Goal: Task Accomplishment & Management: Use online tool/utility

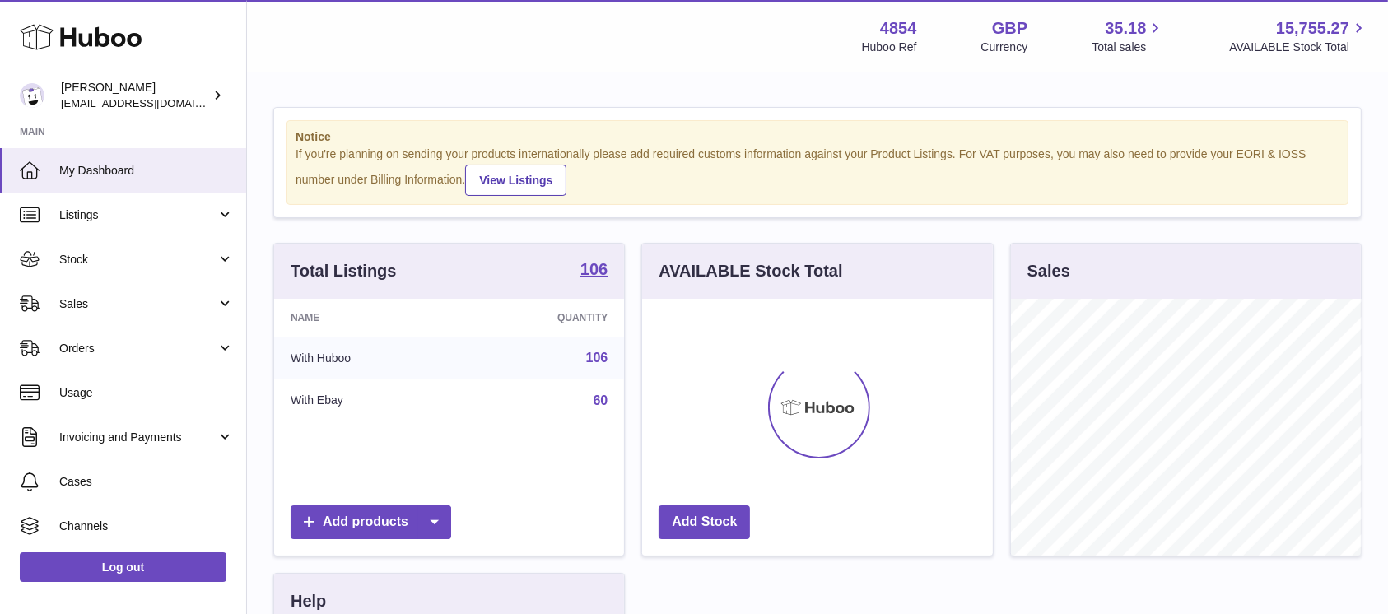
scroll to position [257, 350]
click at [204, 311] on span "Sales" at bounding box center [137, 304] width 157 height 16
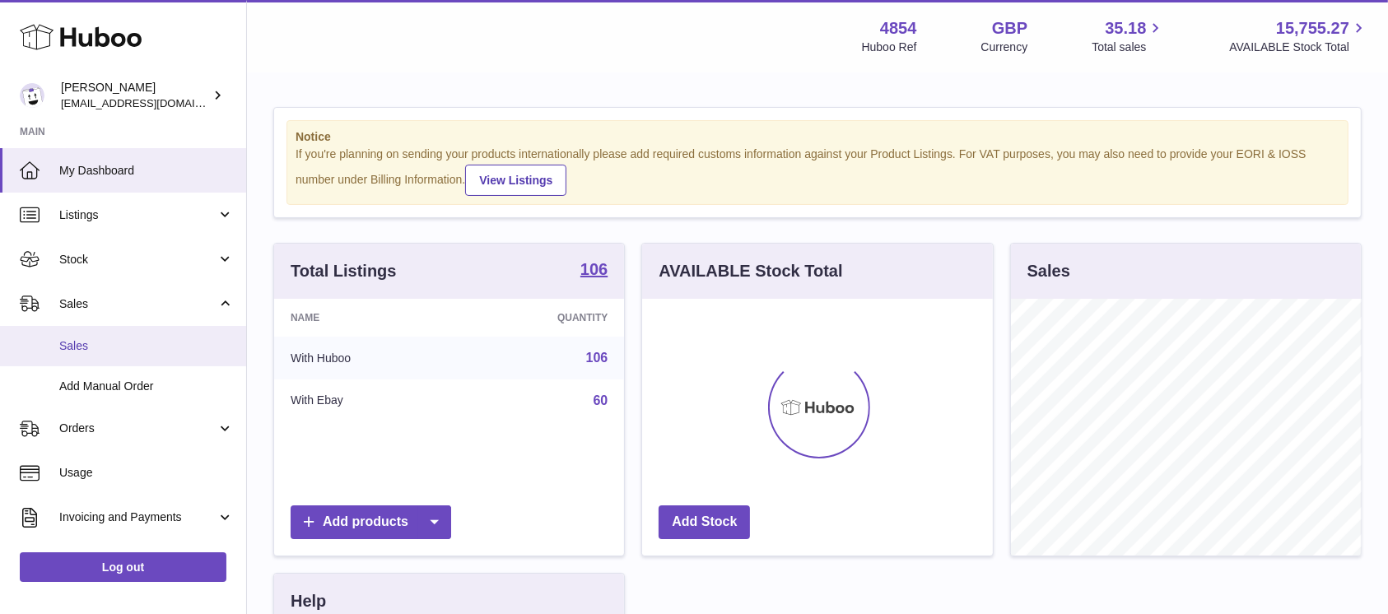
click at [159, 353] on span "Sales" at bounding box center [146, 346] width 174 height 16
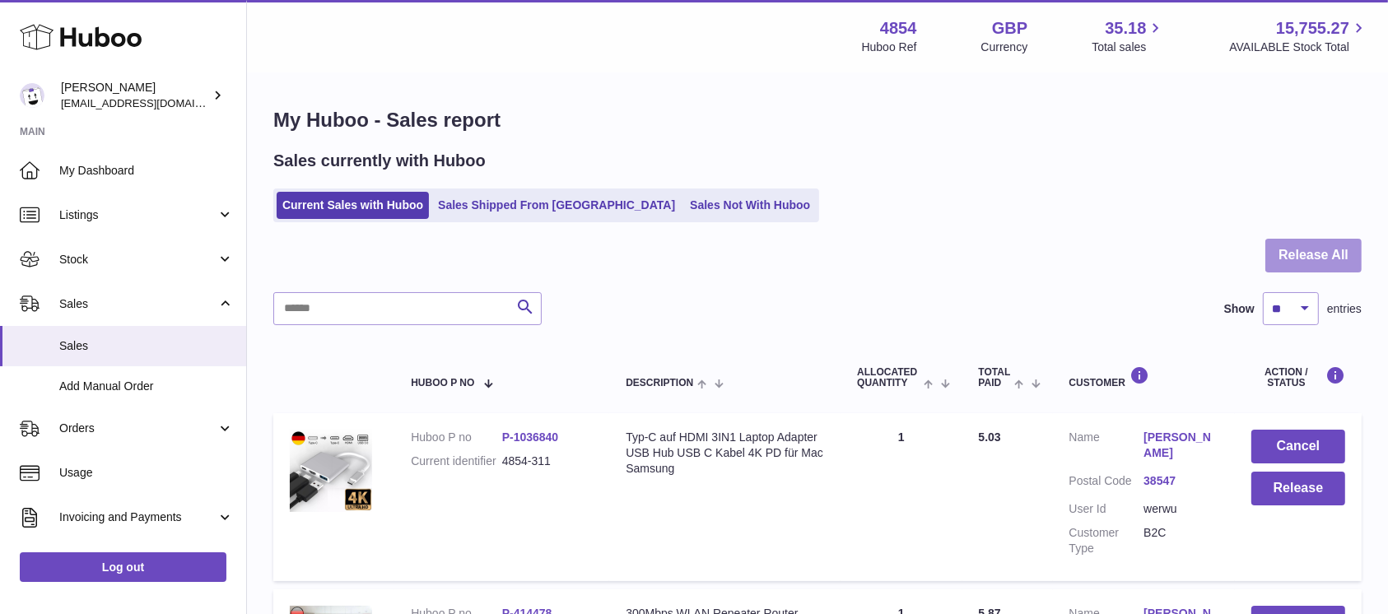
click at [1307, 254] on button "Release All" at bounding box center [1313, 256] width 96 height 34
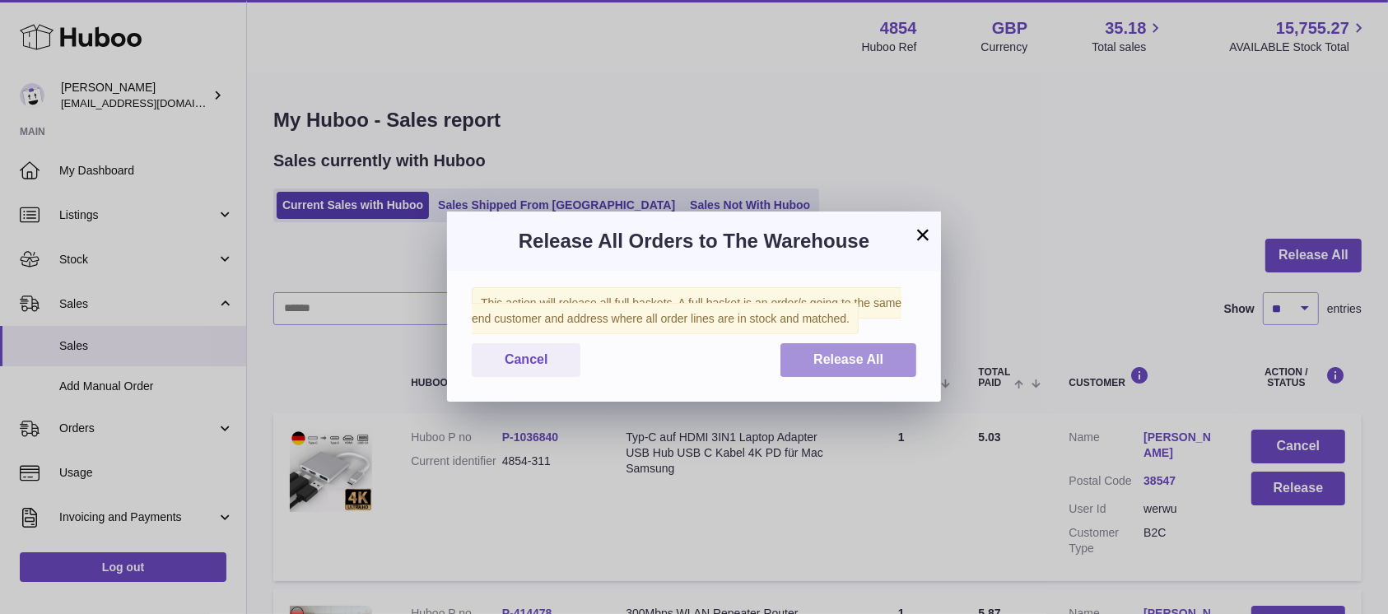
click at [834, 369] on button "Release All" at bounding box center [848, 360] width 136 height 34
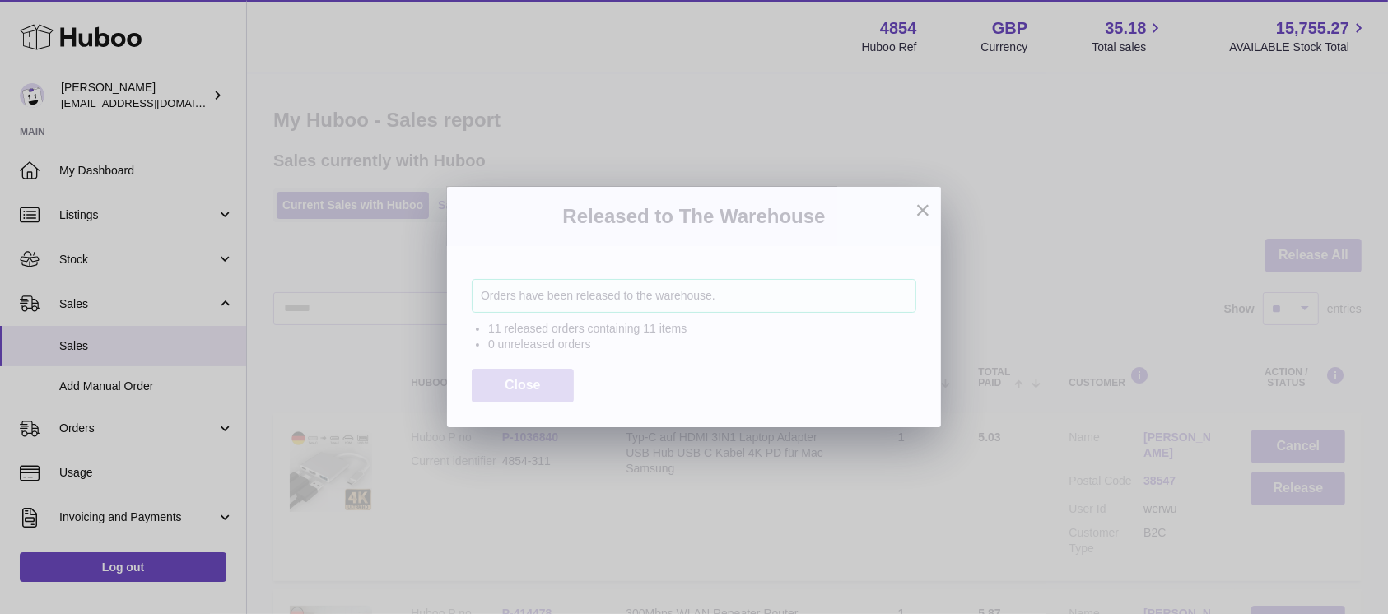
click at [528, 393] on button "Close" at bounding box center [523, 386] width 102 height 34
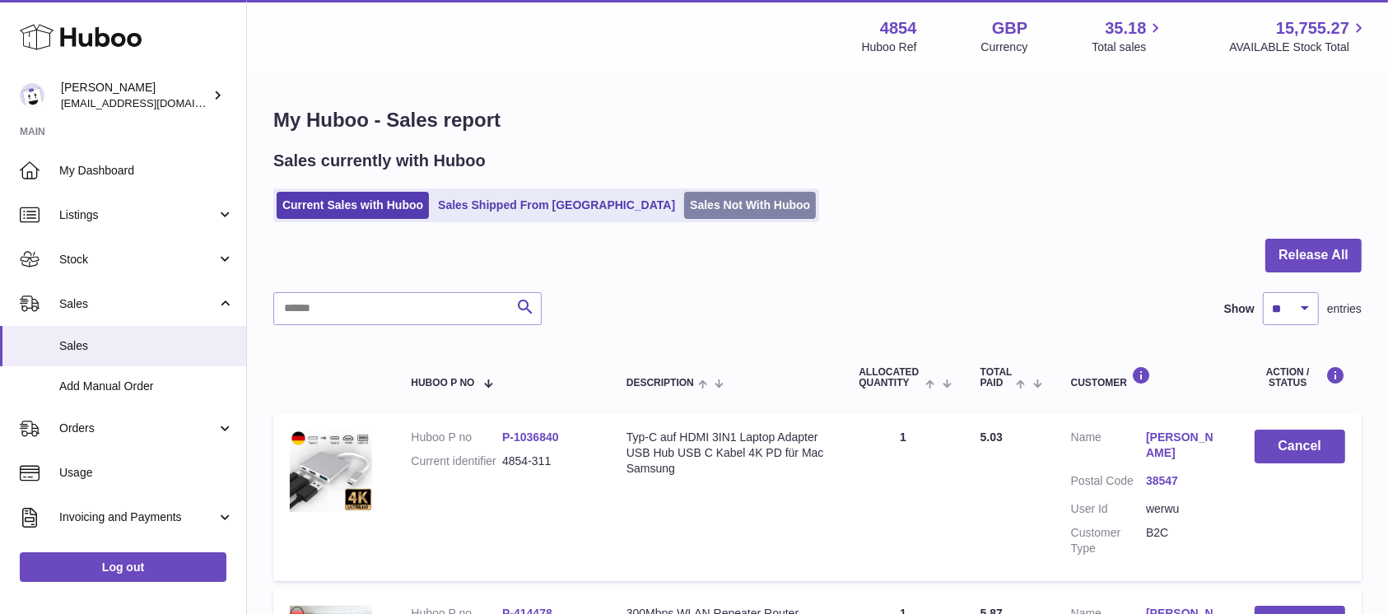
click at [684, 207] on link "Sales Not With Huboo" at bounding box center [750, 205] width 132 height 27
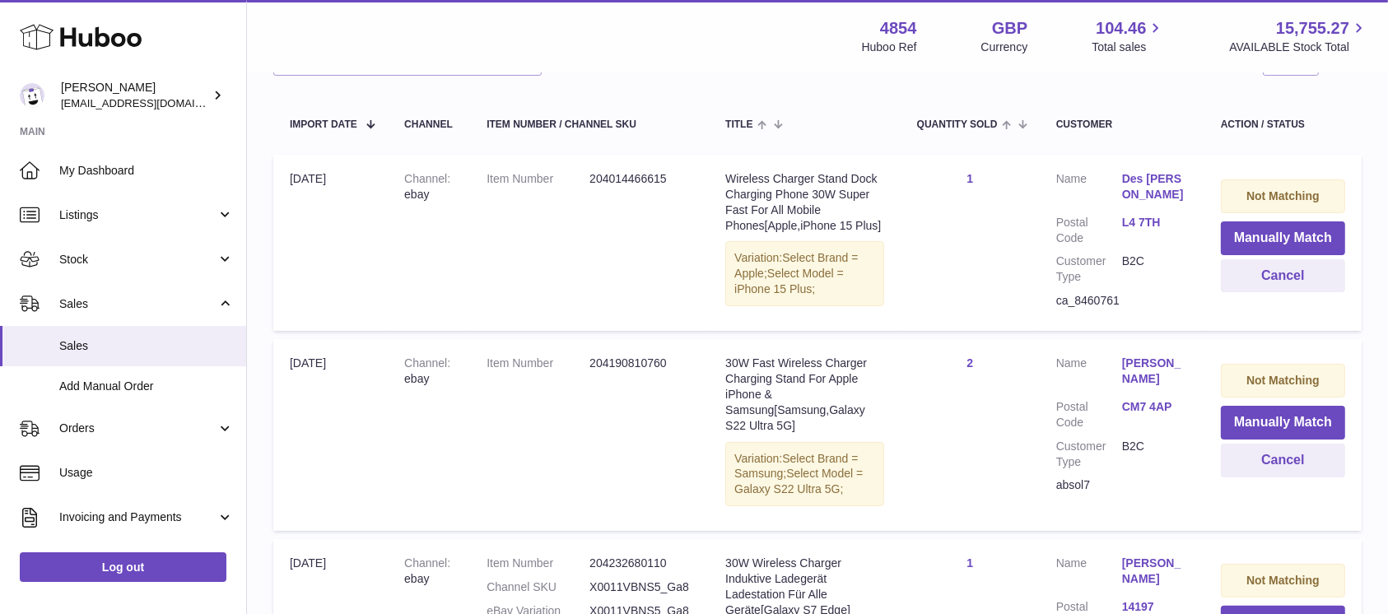
scroll to position [219, 0]
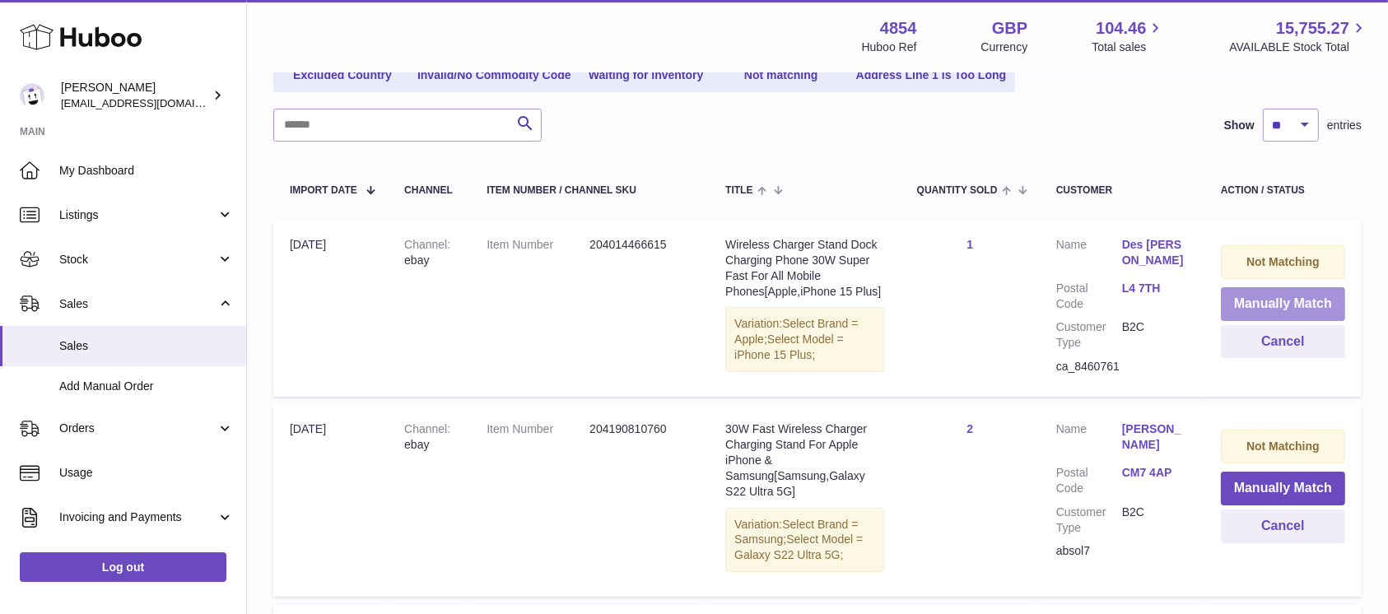
click at [1250, 297] on button "Manually Match" at bounding box center [1283, 304] width 124 height 34
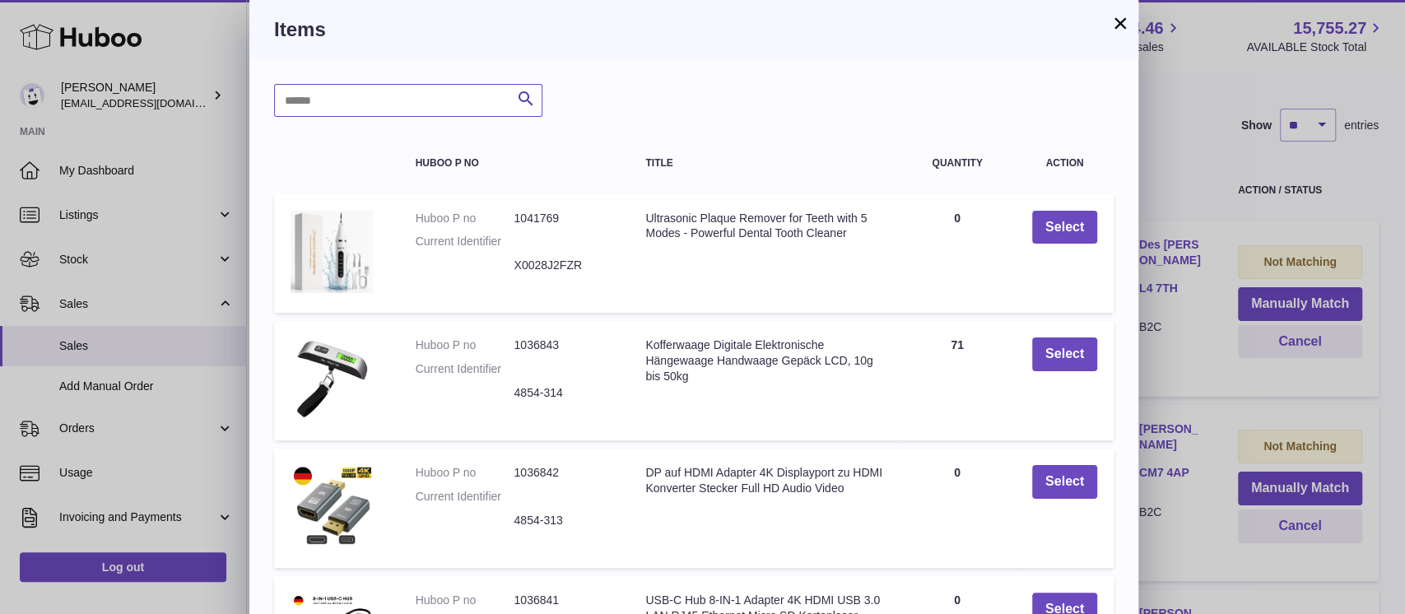
click at [356, 111] on input "text" at bounding box center [408, 100] width 268 height 33
type input "*****"
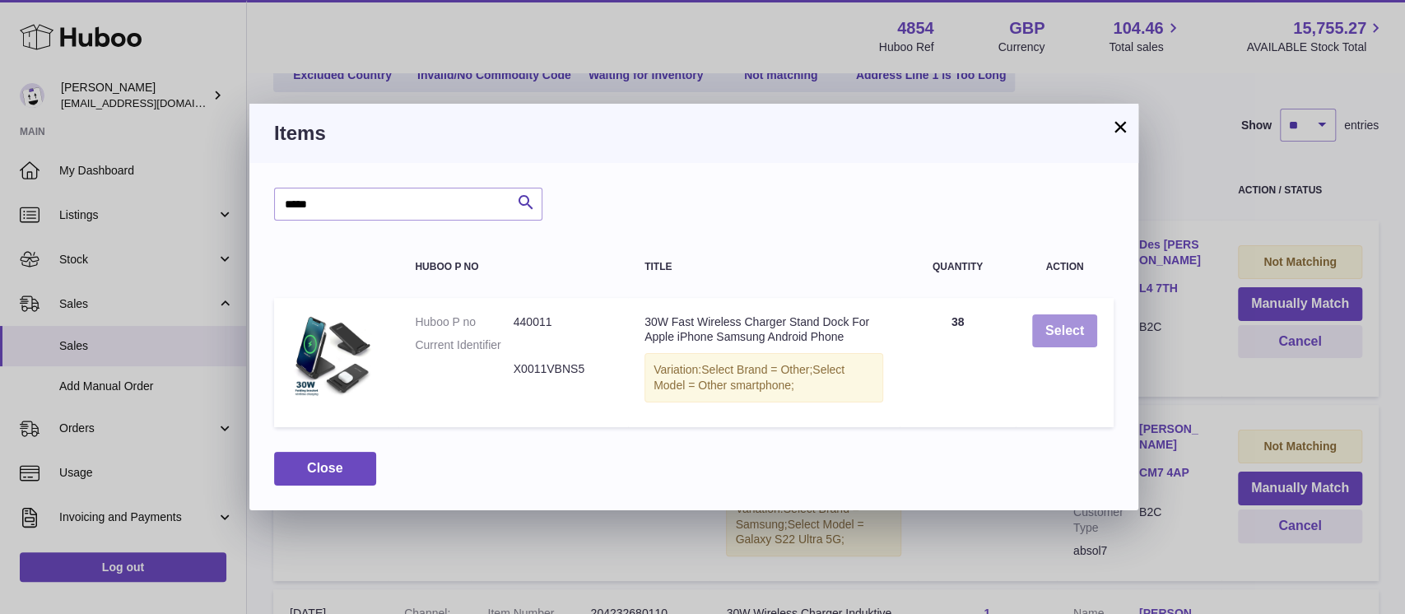
click at [1086, 333] on button "Select" at bounding box center [1064, 331] width 65 height 34
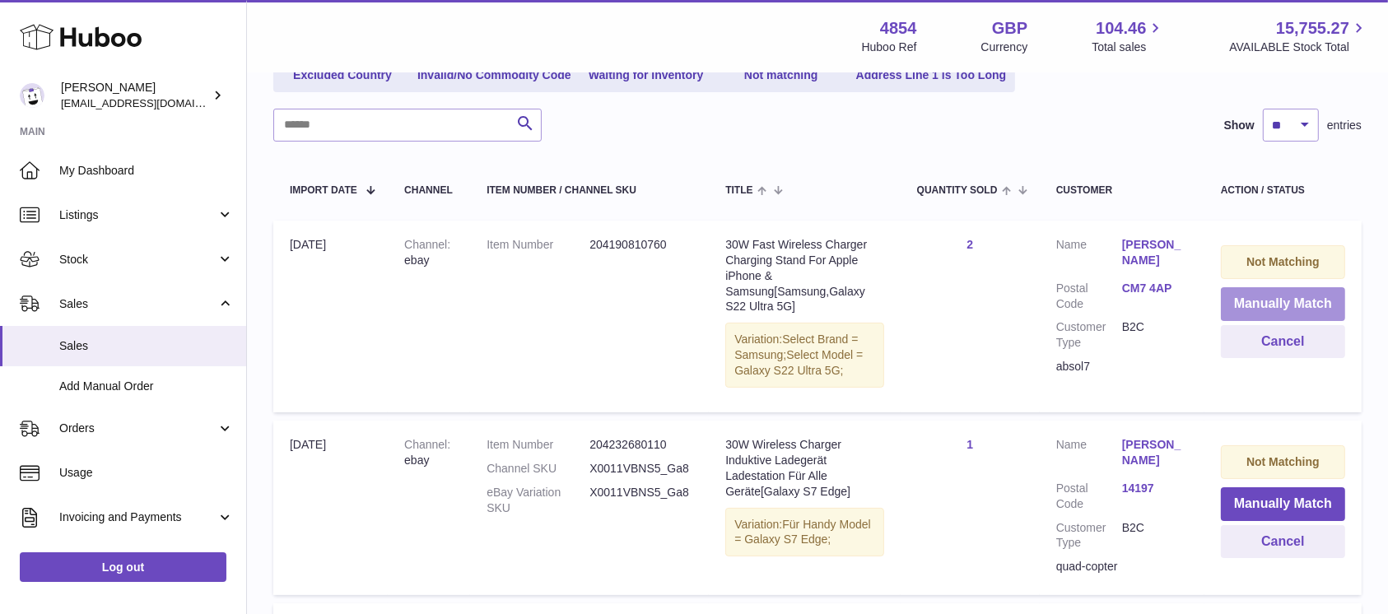
click at [1242, 296] on button "Manually Match" at bounding box center [1283, 304] width 124 height 34
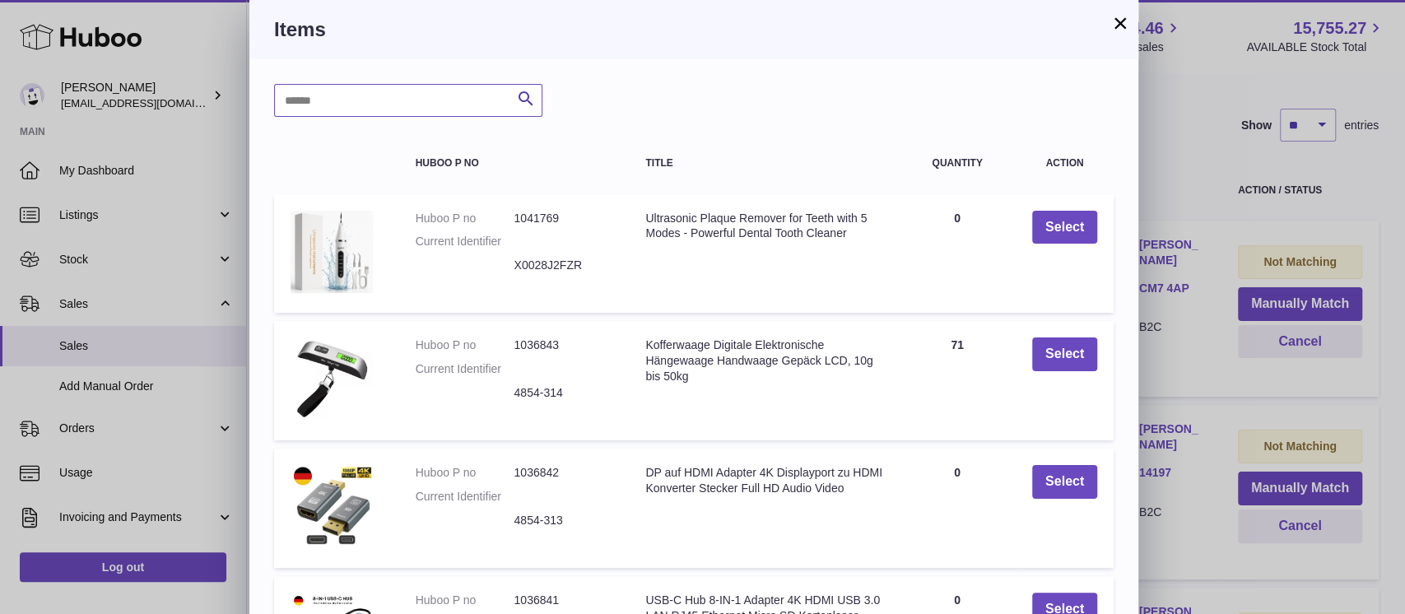
click at [329, 105] on input "text" at bounding box center [408, 100] width 268 height 33
type input "*****"
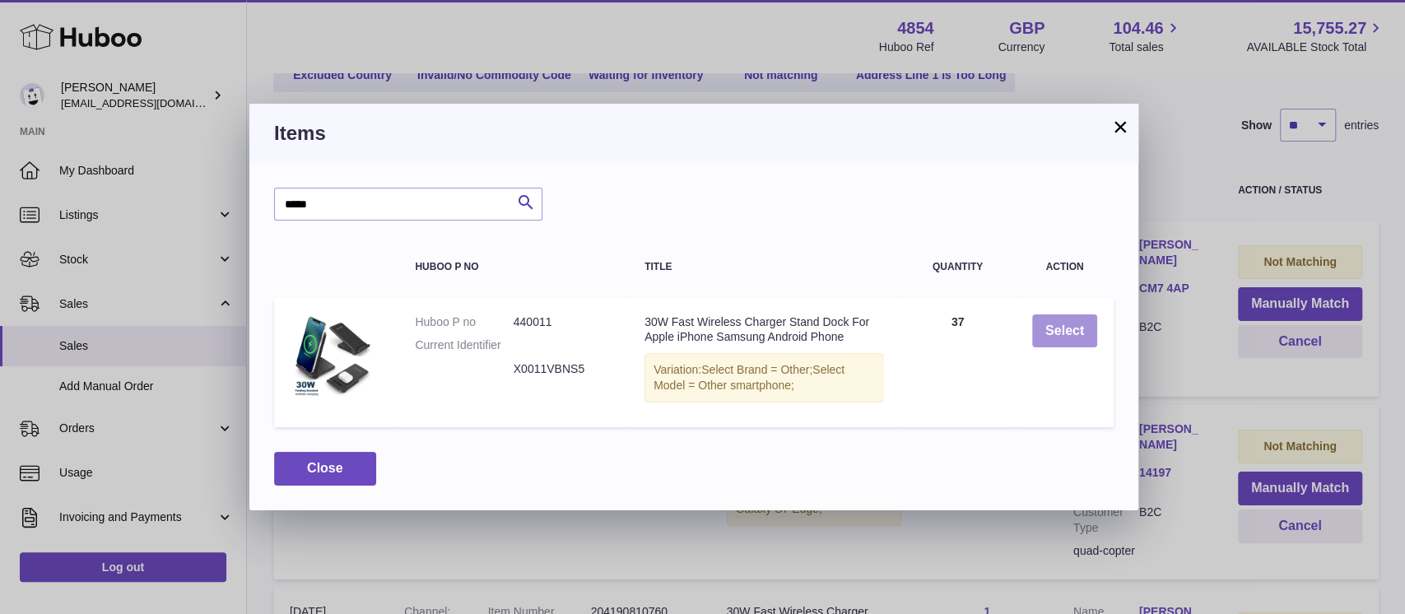
click at [1035, 339] on button "Select" at bounding box center [1064, 331] width 65 height 34
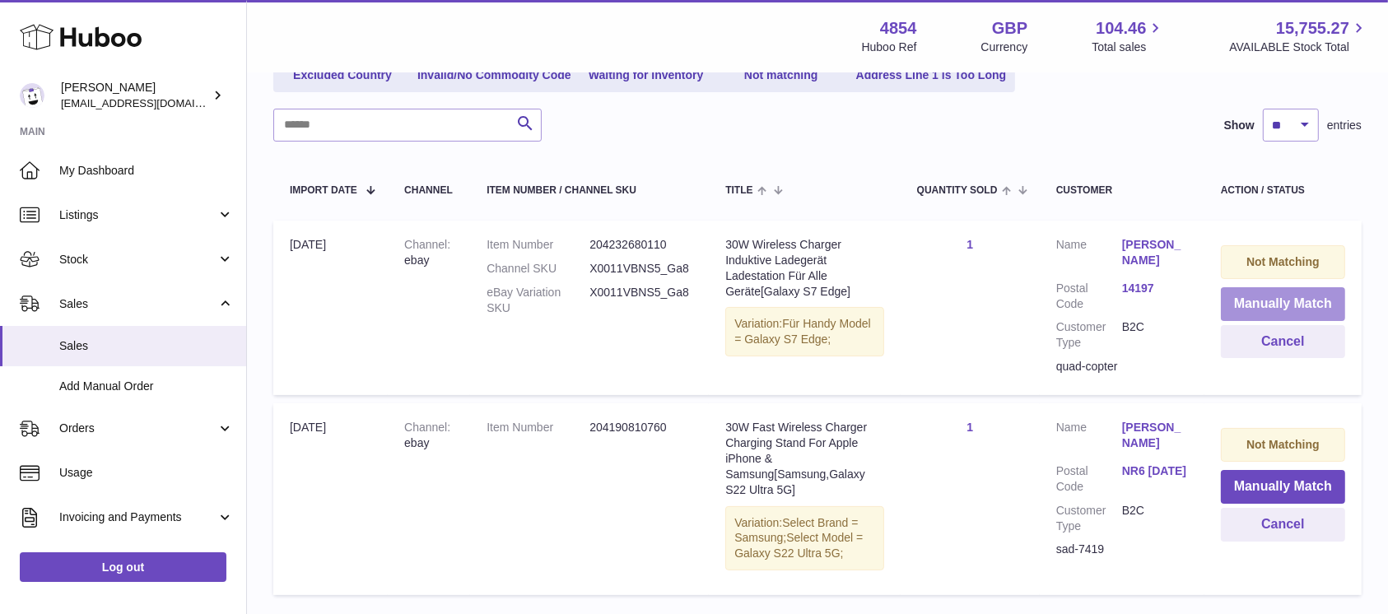
click at [1291, 302] on button "Manually Match" at bounding box center [1283, 304] width 124 height 34
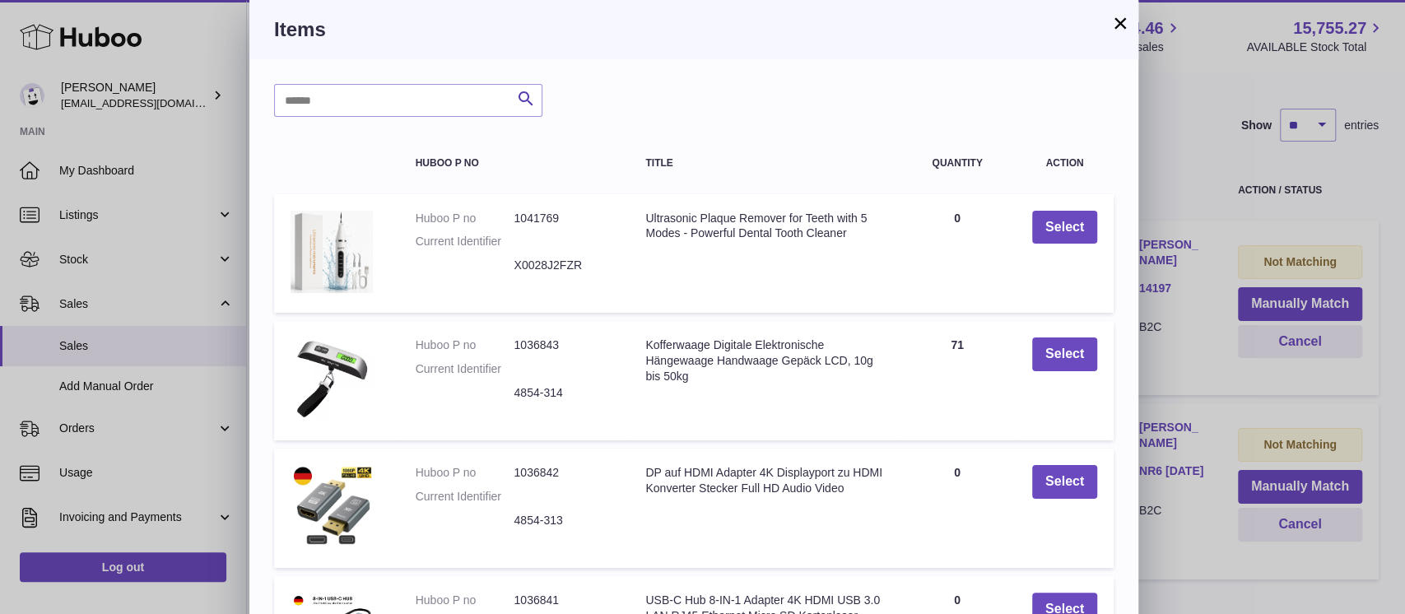
click at [407, 128] on div "Search Huboo P no Title Quantity Action Huboo P no 1041769 Current Identifier X…" at bounding box center [693, 497] width 889 height 876
click at [403, 113] on input "text" at bounding box center [408, 100] width 268 height 33
type input "****"
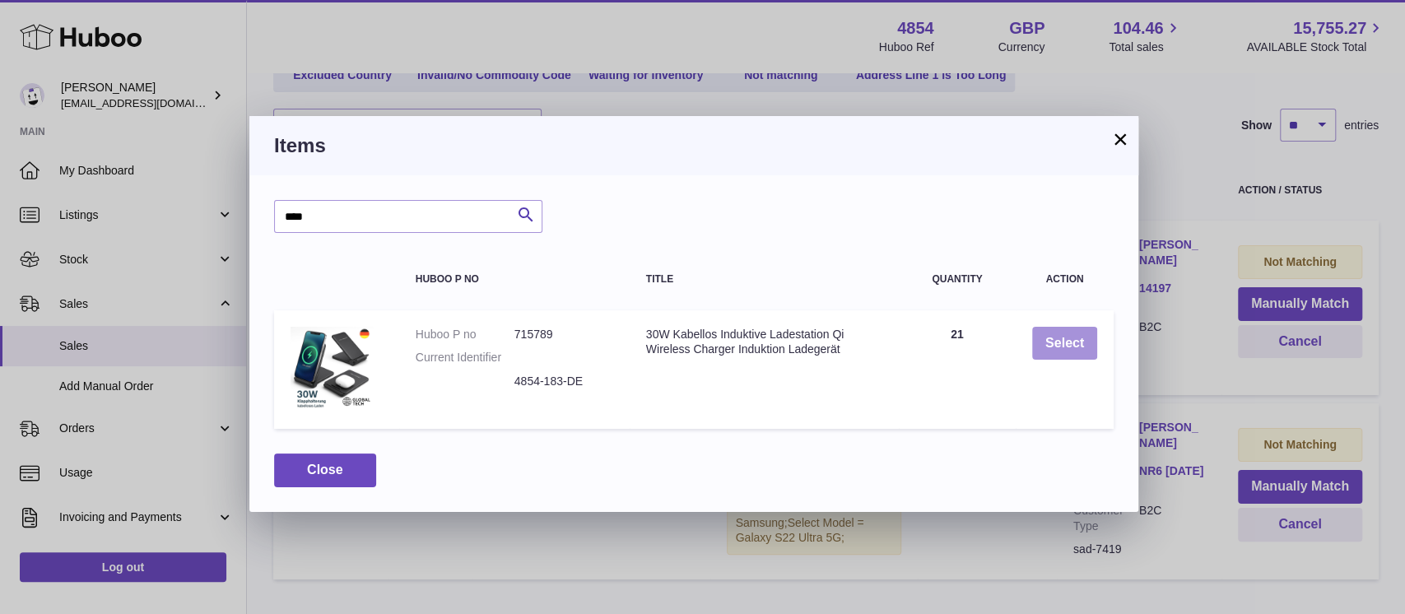
click at [1067, 336] on button "Select" at bounding box center [1064, 344] width 65 height 34
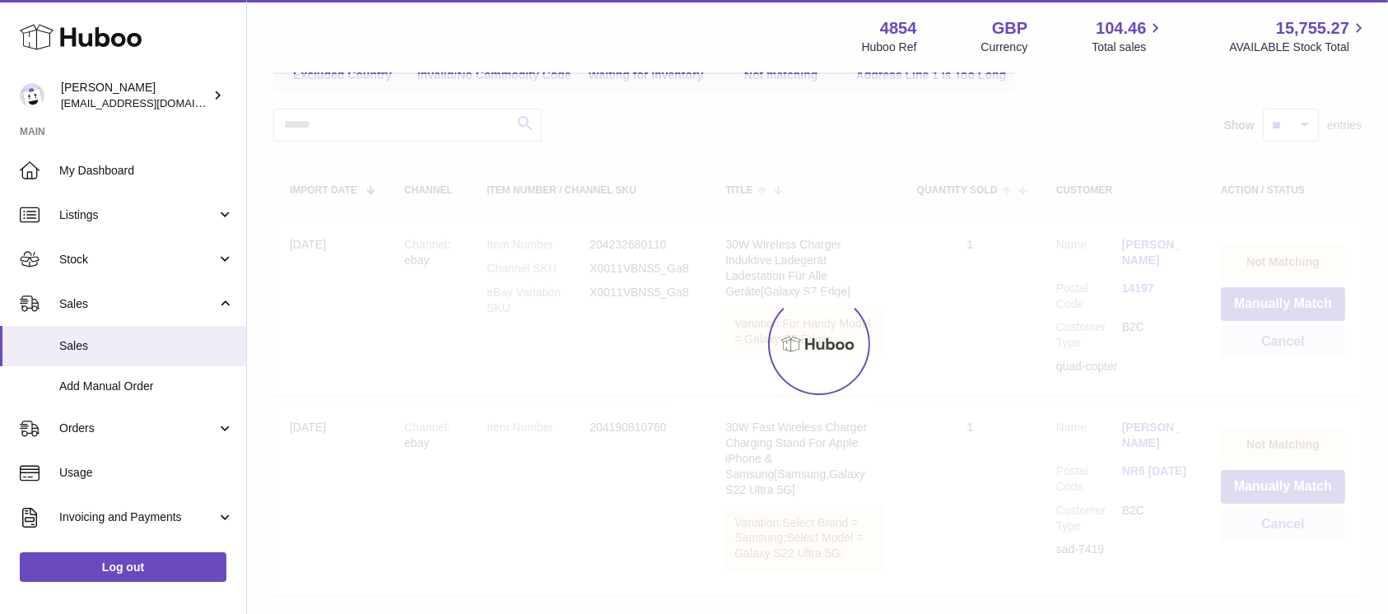
scroll to position [155, 0]
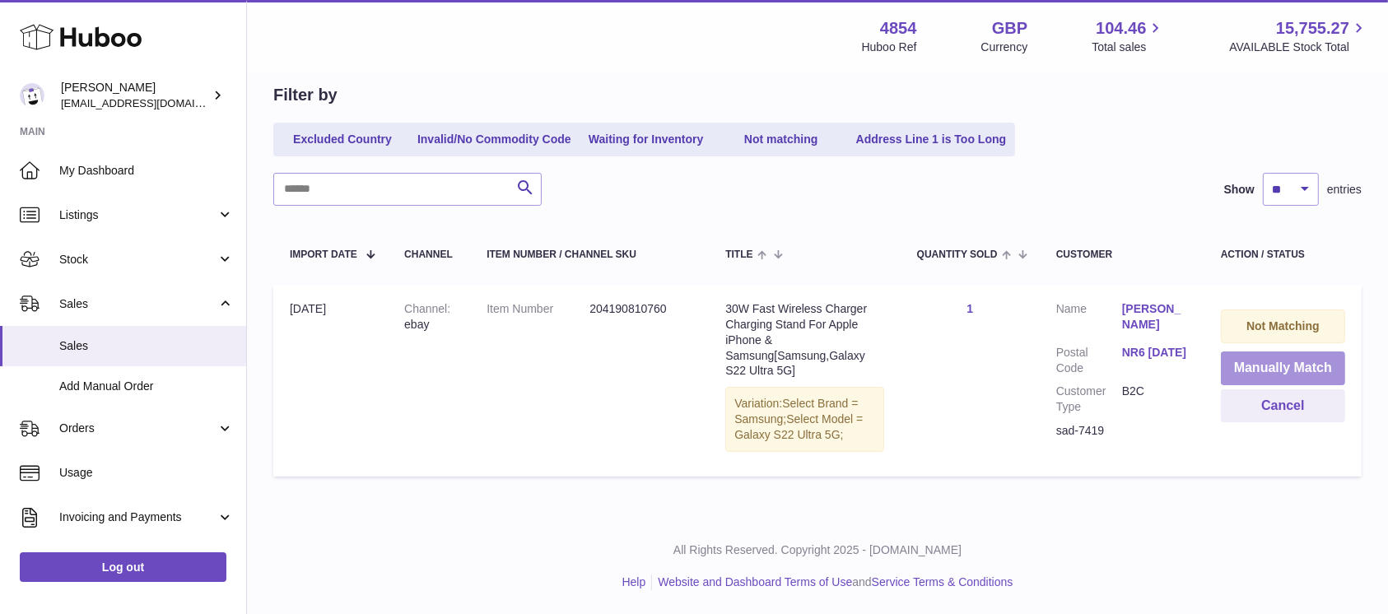
click at [1257, 363] on button "Manually Match" at bounding box center [1283, 368] width 124 height 34
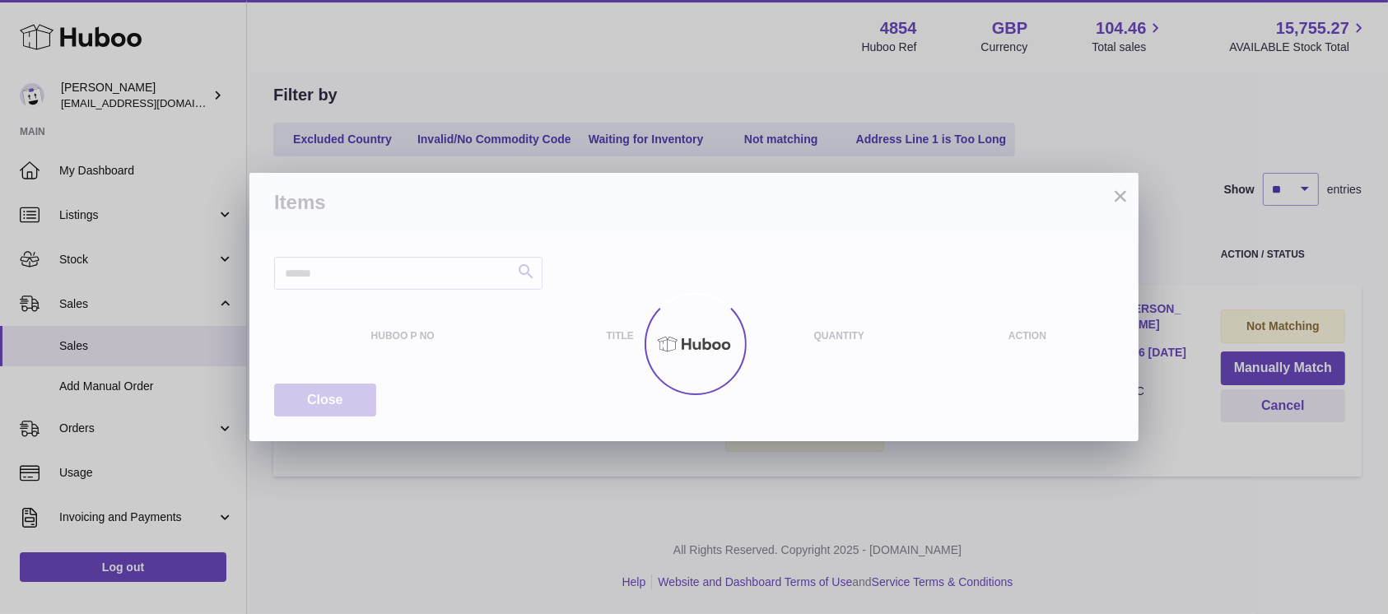
scroll to position [138, 0]
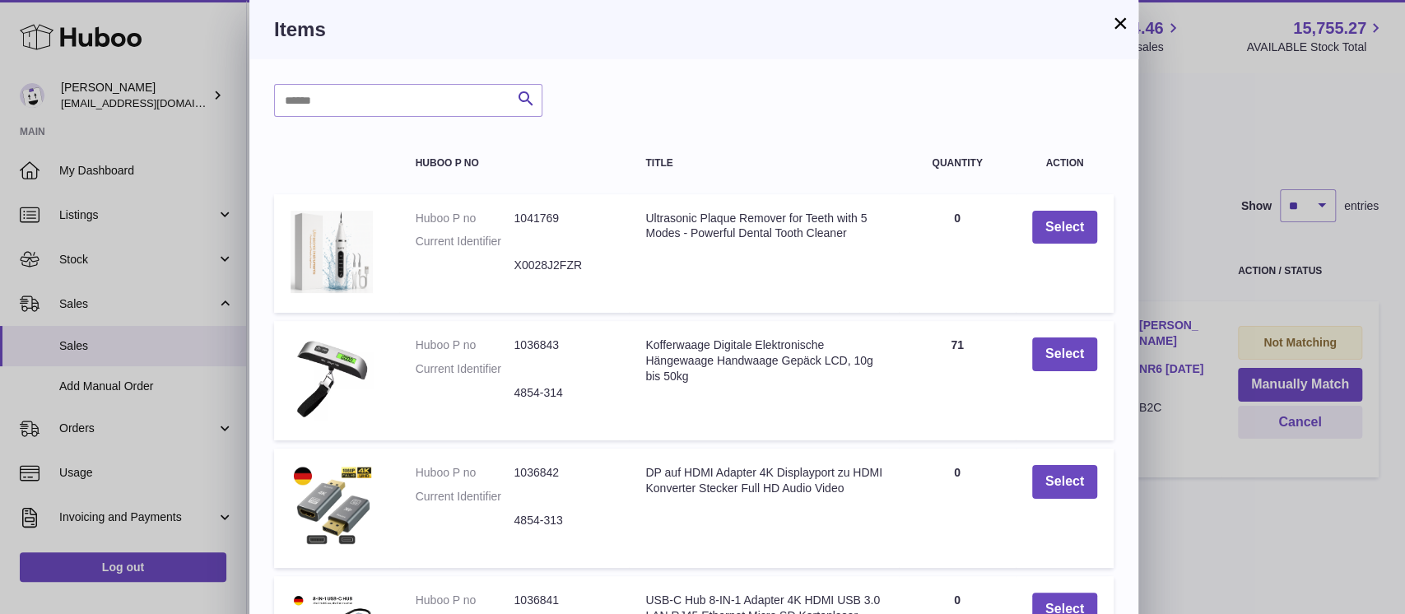
click at [331, 82] on div "Search Huboo P no Title Quantity Action Huboo P no 1041769 Current Identifier X…" at bounding box center [693, 497] width 889 height 876
click at [331, 86] on input "text" at bounding box center [408, 100] width 268 height 33
type input "*****"
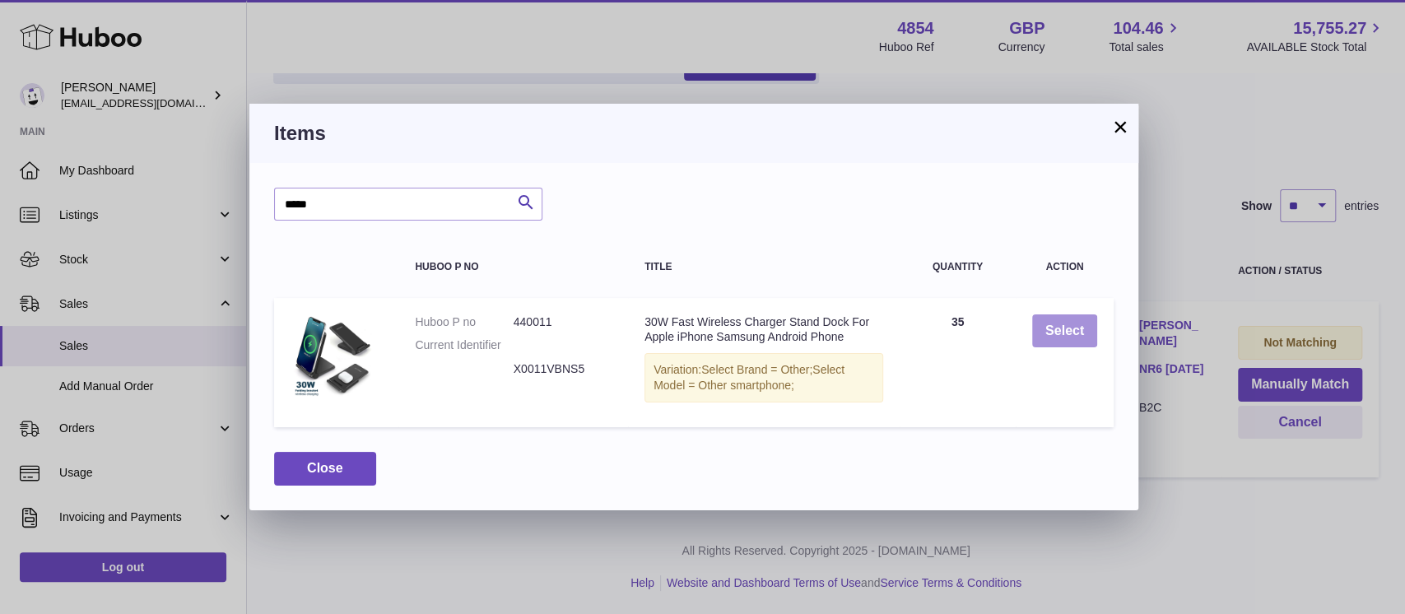
click at [1085, 342] on button "Select" at bounding box center [1064, 331] width 65 height 34
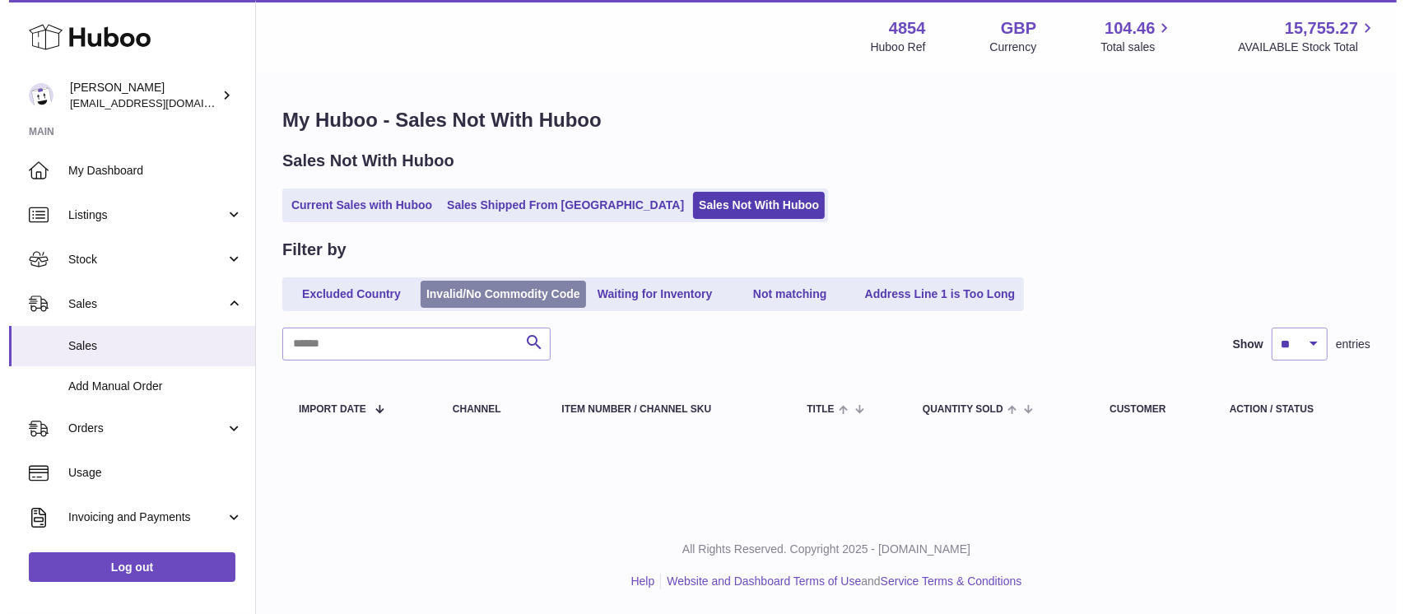
scroll to position [0, 0]
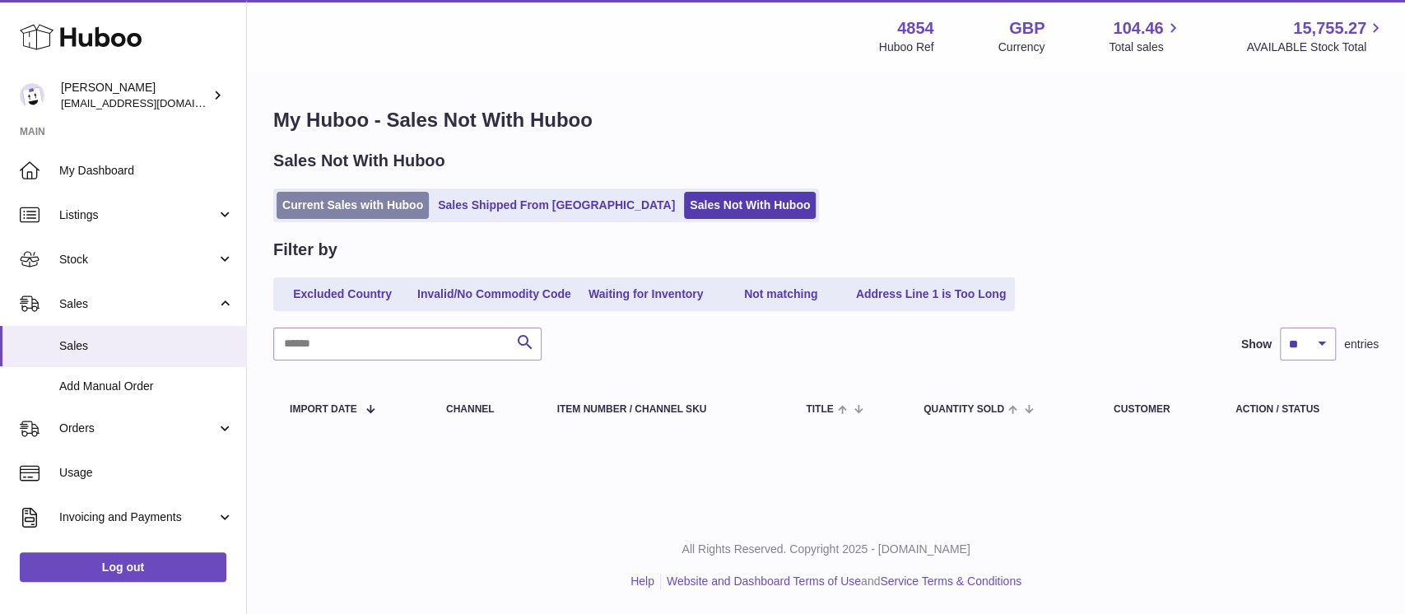
click at [380, 202] on link "Current Sales with Huboo" at bounding box center [353, 205] width 152 height 27
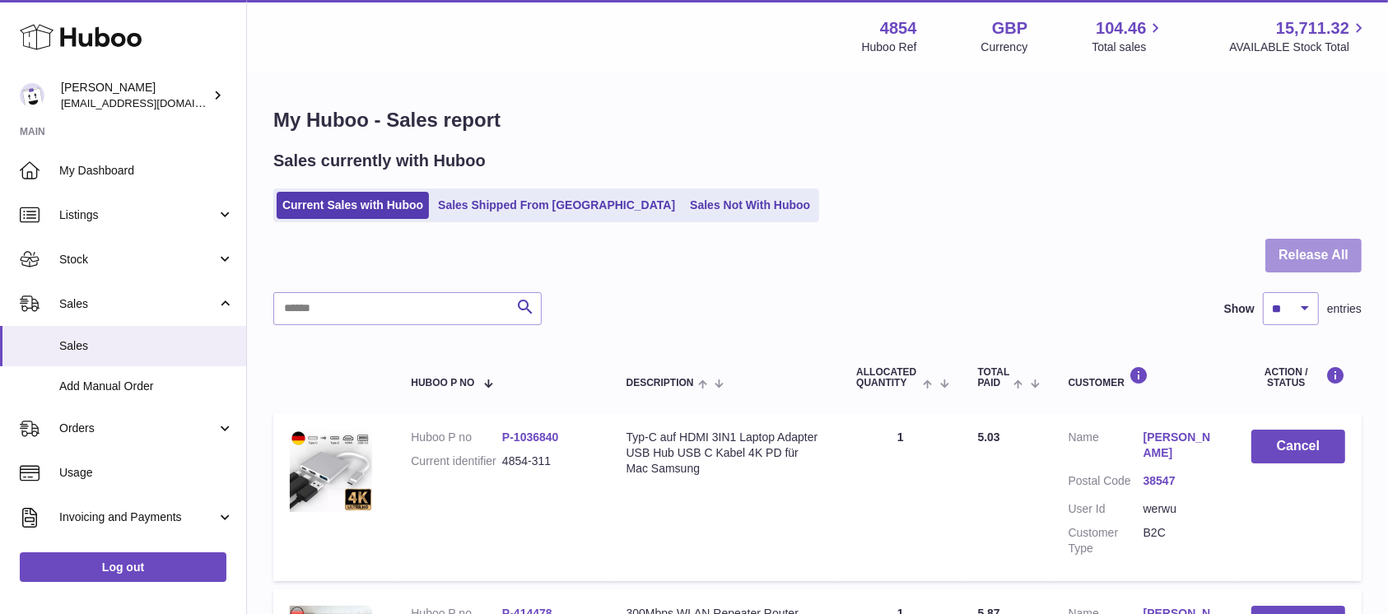
click at [1339, 271] on button "Release All" at bounding box center [1313, 256] width 96 height 34
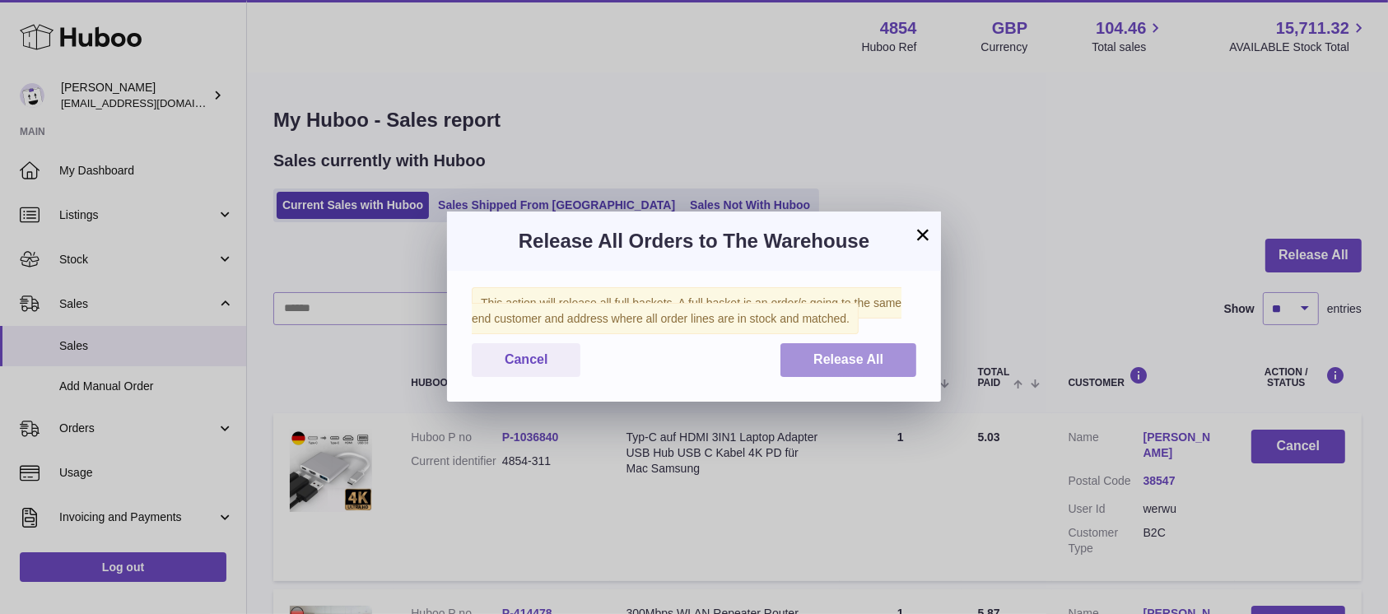
click at [812, 365] on button "Release All" at bounding box center [848, 360] width 136 height 34
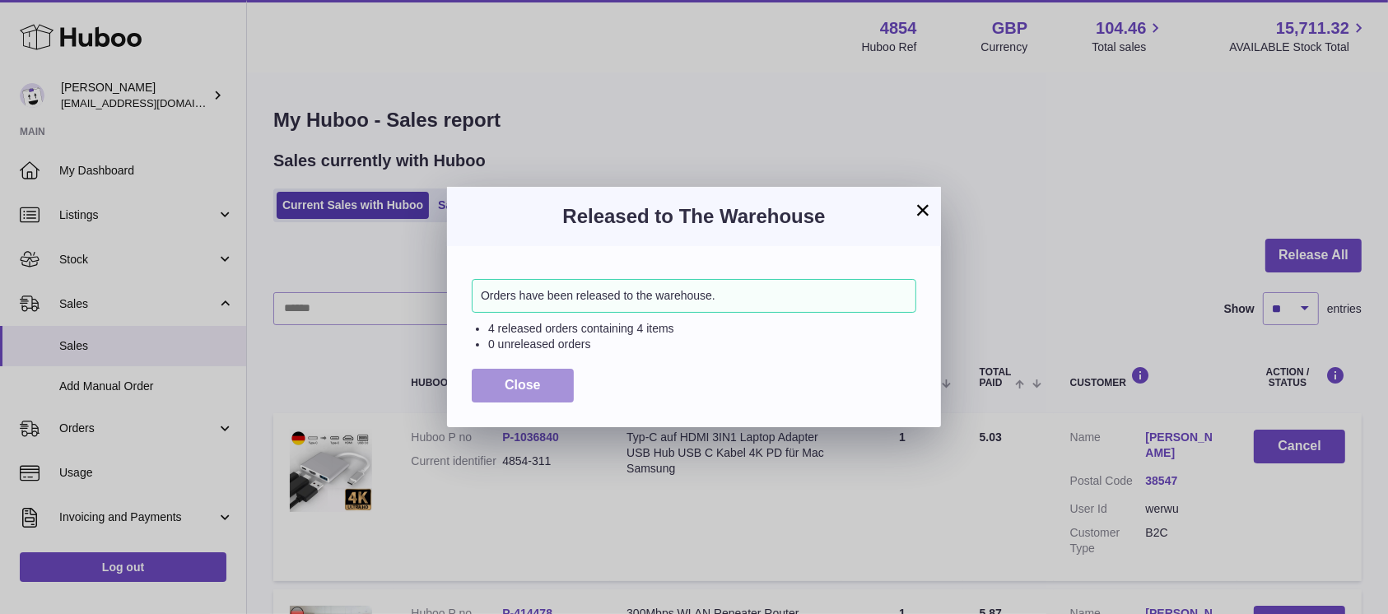
click at [540, 384] on button "Close" at bounding box center [523, 386] width 102 height 34
